Goal: Information Seeking & Learning: Learn about a topic

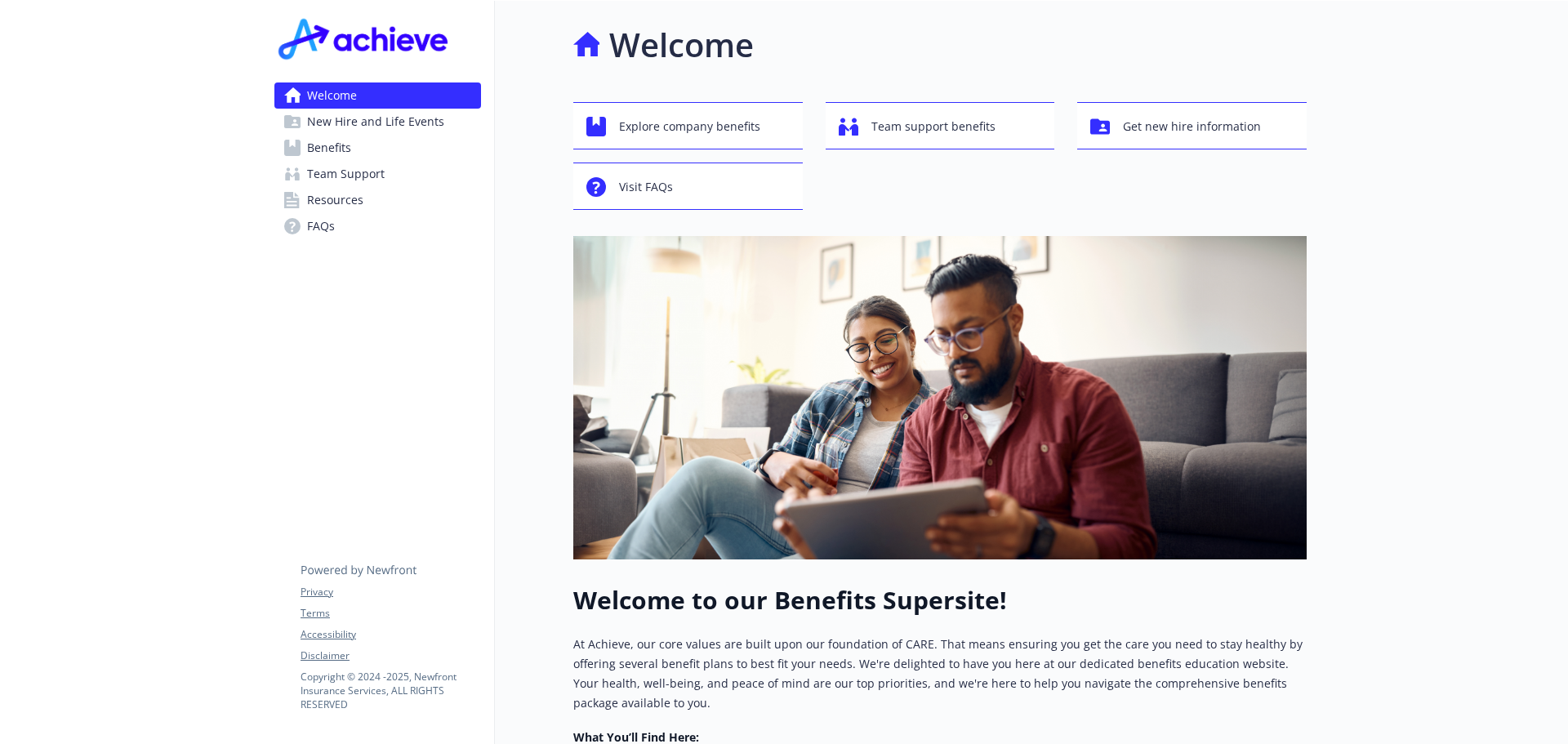
click at [355, 146] on link "Benefits" at bounding box center [378, 147] width 207 height 26
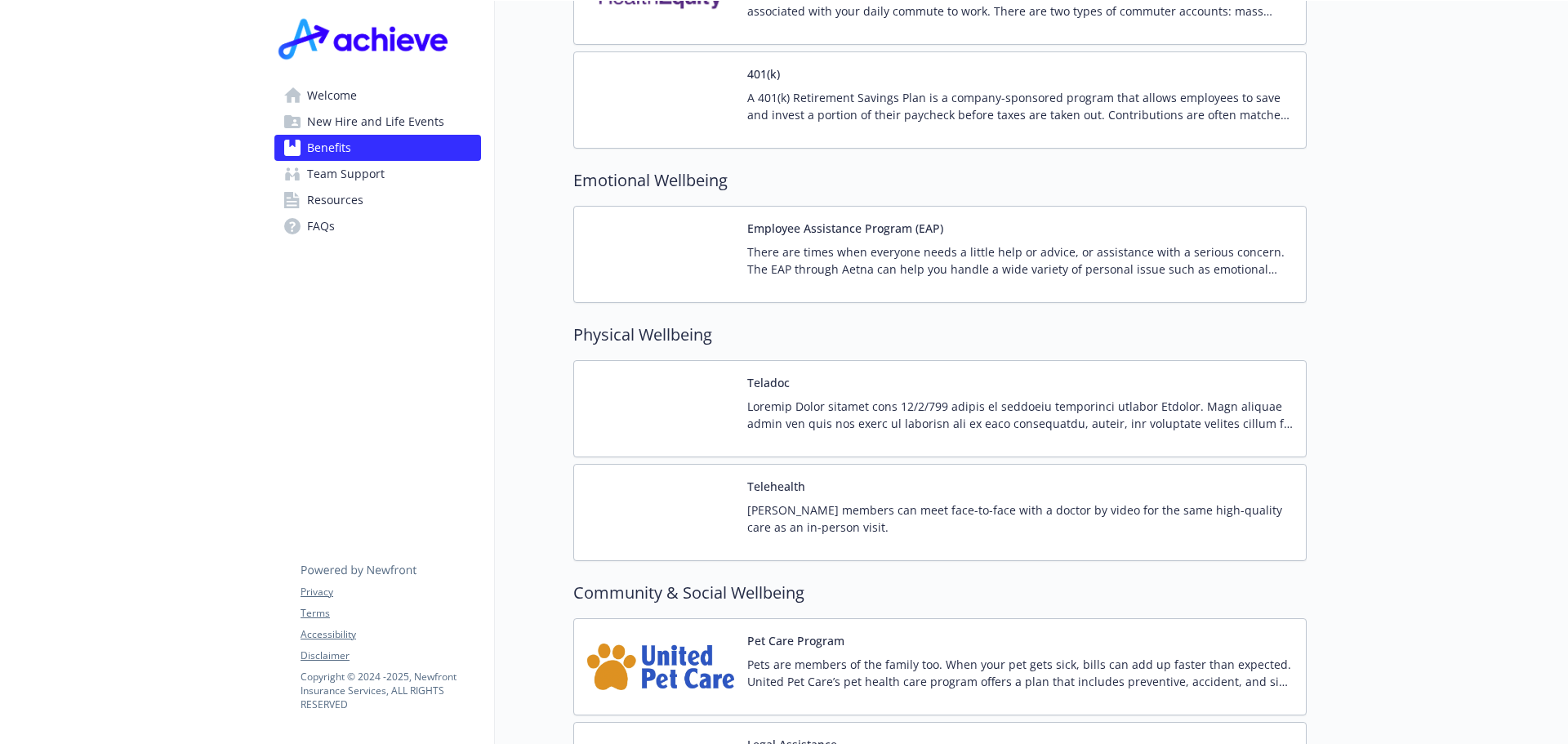
scroll to position [3128, 0]
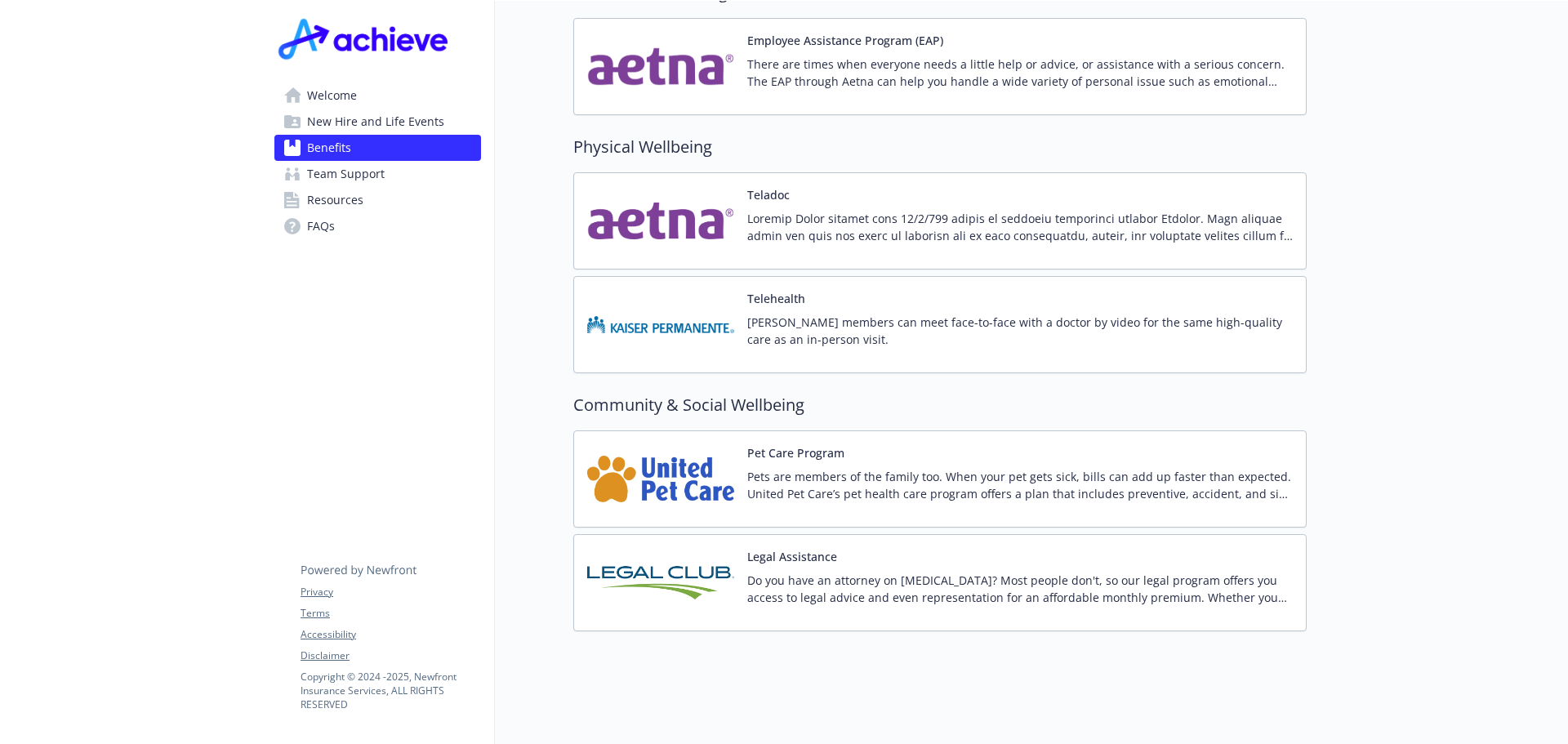
click at [698, 454] on img at bounding box center [660, 479] width 147 height 70
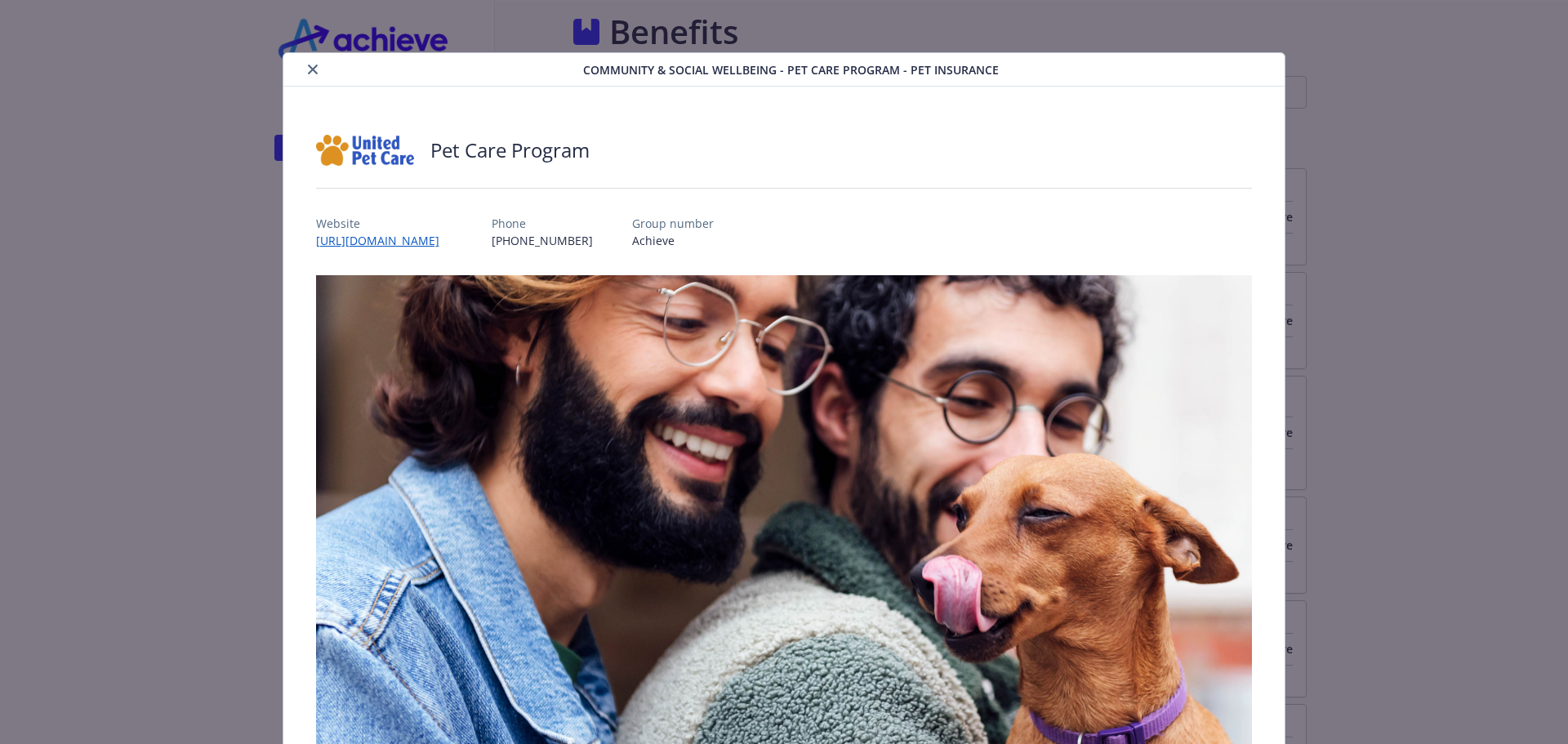
scroll to position [3128, 0]
click at [432, 243] on link "[URL][DOMAIN_NAME]" at bounding box center [386, 240] width 139 height 19
